Goal: Obtain resource: Download file/media

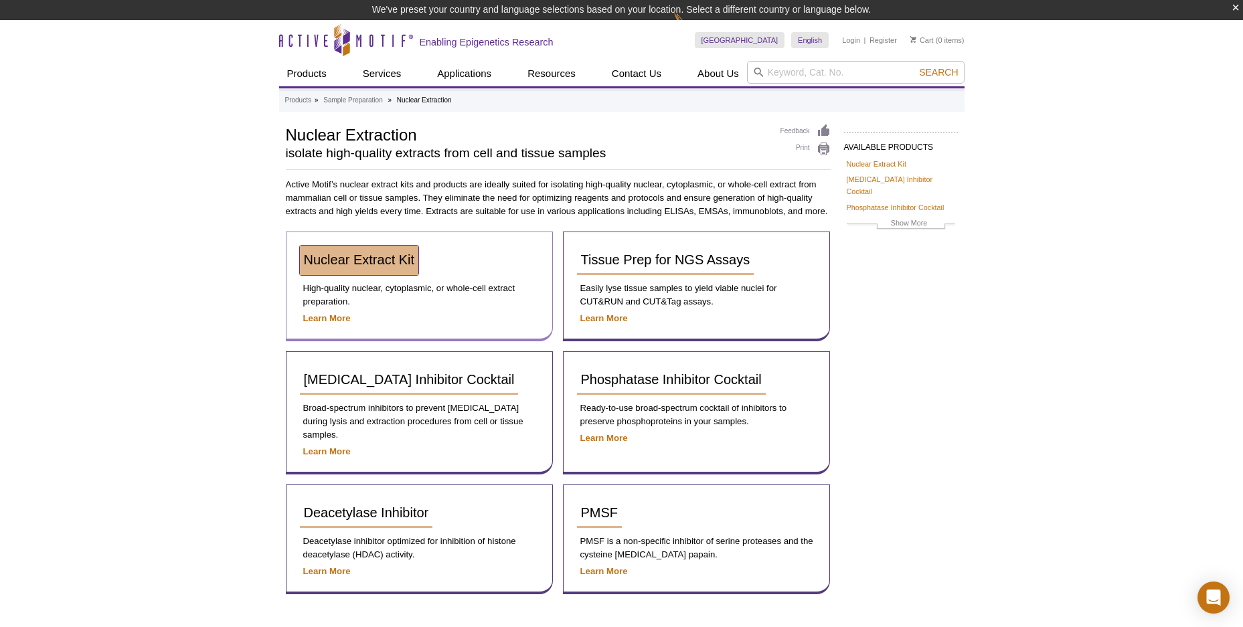
click at [368, 268] on link "Nuclear Extract Kit" at bounding box center [359, 260] width 119 height 29
click at [332, 325] on p "Learn More" at bounding box center [419, 318] width 239 height 13
click at [335, 318] on strong "Learn More" at bounding box center [327, 318] width 48 height 10
click at [350, 262] on span "Nuclear Extract Kit" at bounding box center [359, 259] width 111 height 15
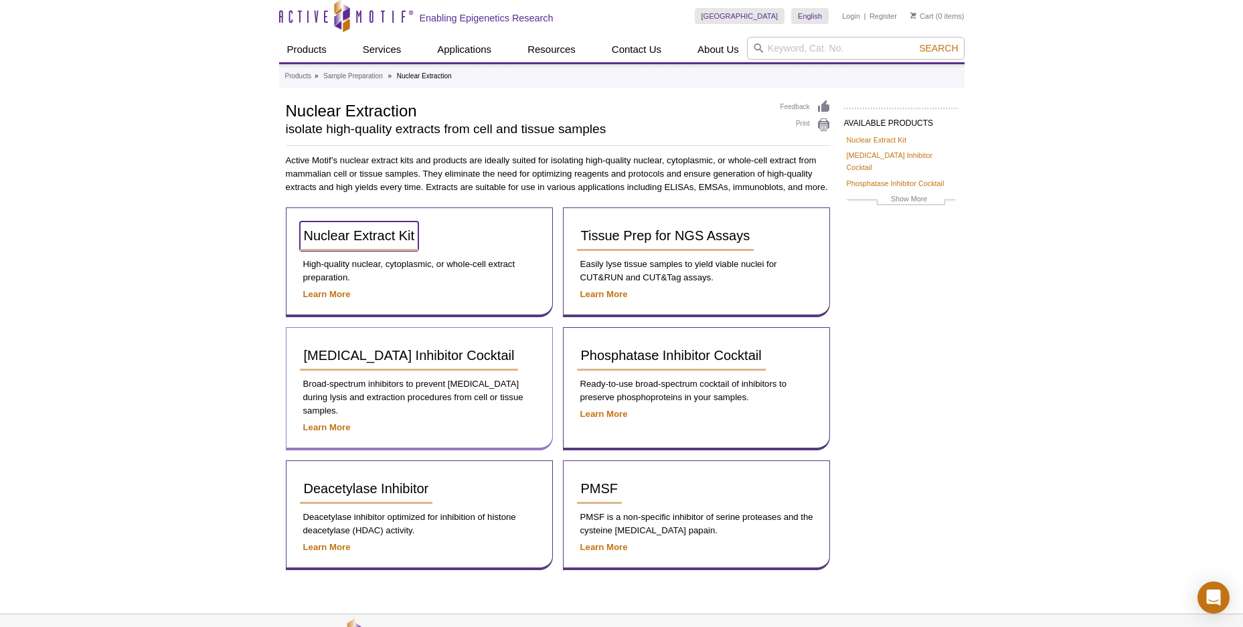
scroll to position [94, 0]
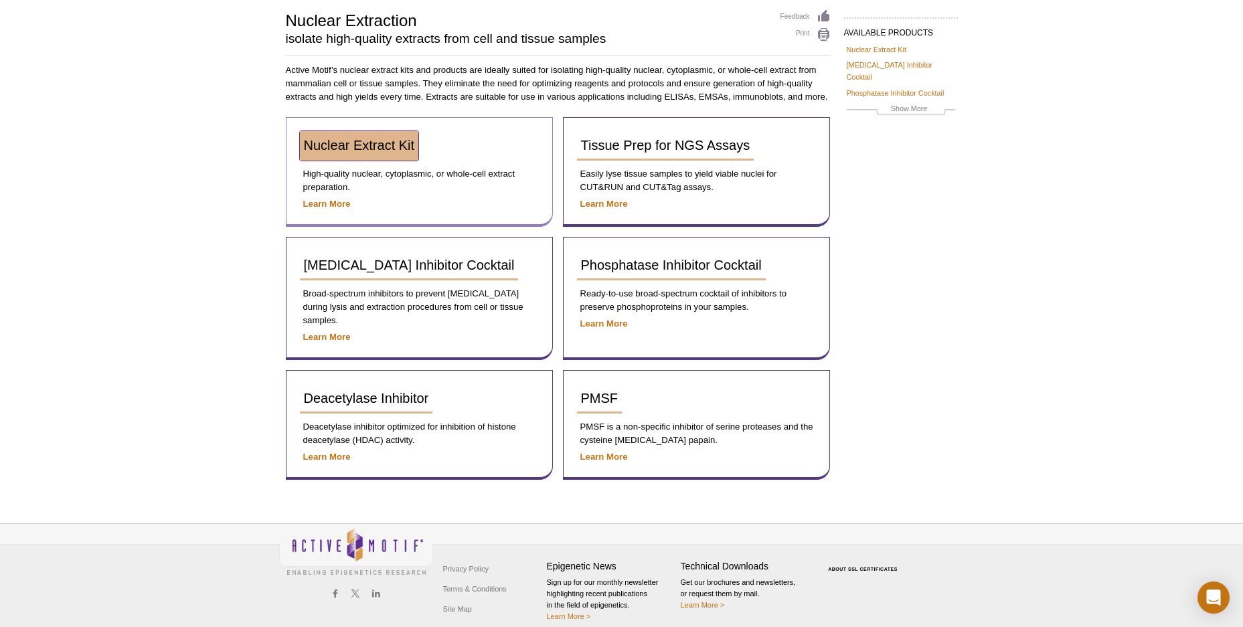
click at [367, 140] on span "Nuclear Extract Kit" at bounding box center [359, 145] width 111 height 15
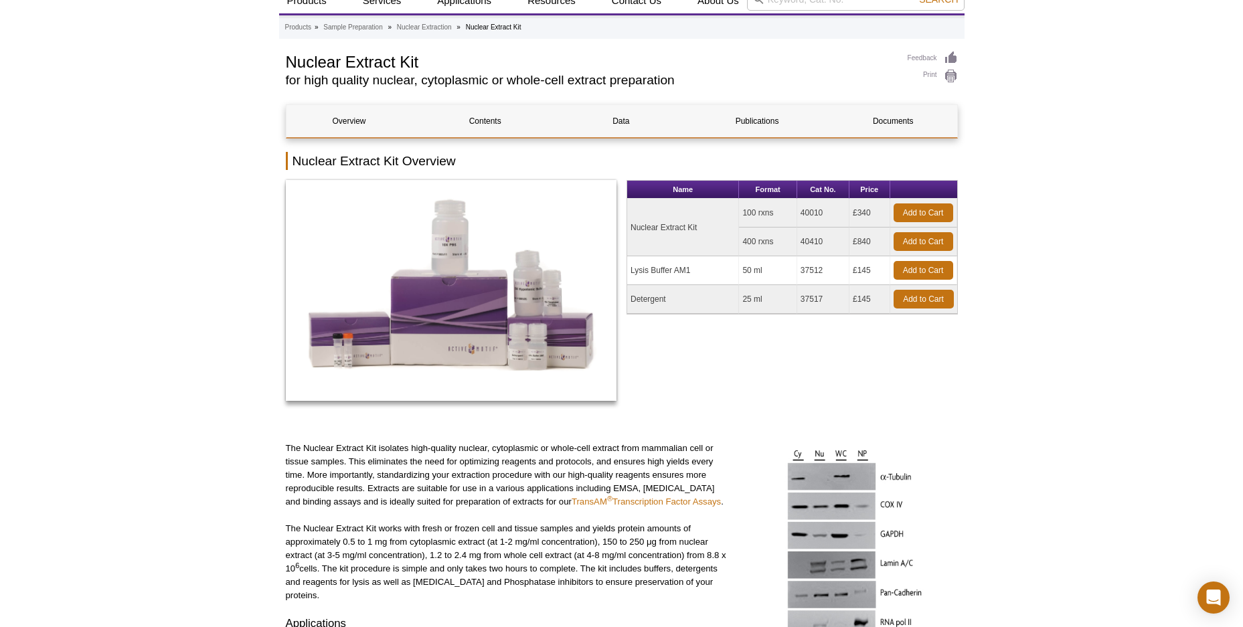
scroll to position [134, 0]
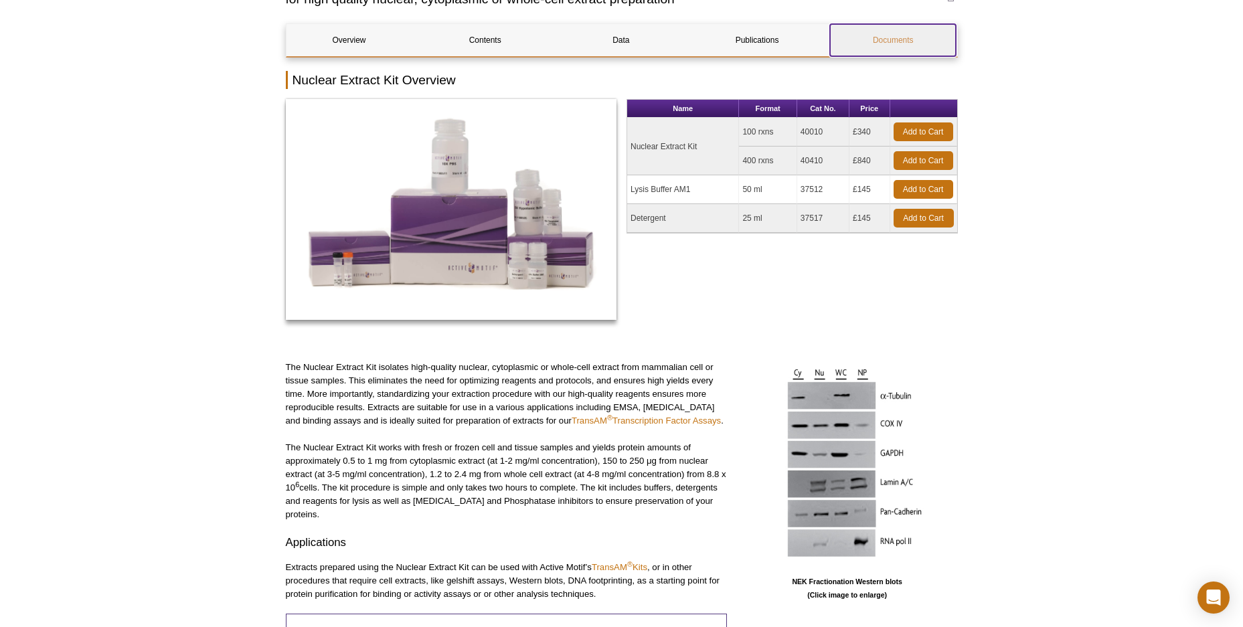
click at [871, 33] on link "Documents" at bounding box center [893, 40] width 126 height 32
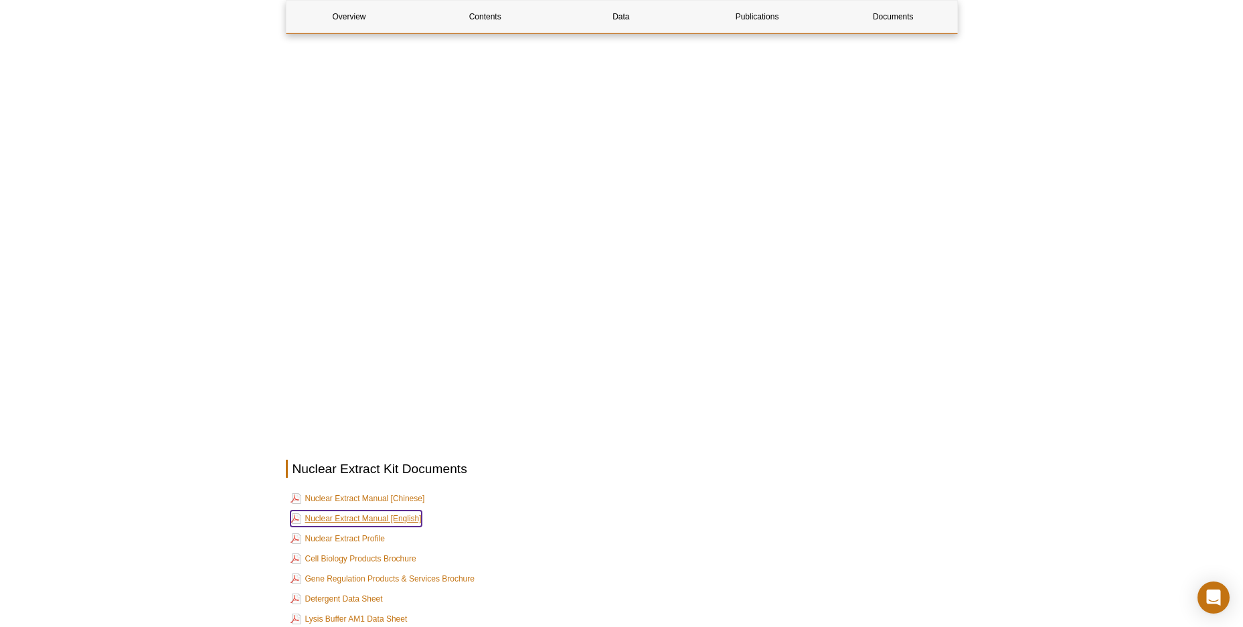
click at [382, 511] on link "Nuclear Extract Manual [English]" at bounding box center [355, 519] width 131 height 16
